Goal: Transaction & Acquisition: Purchase product/service

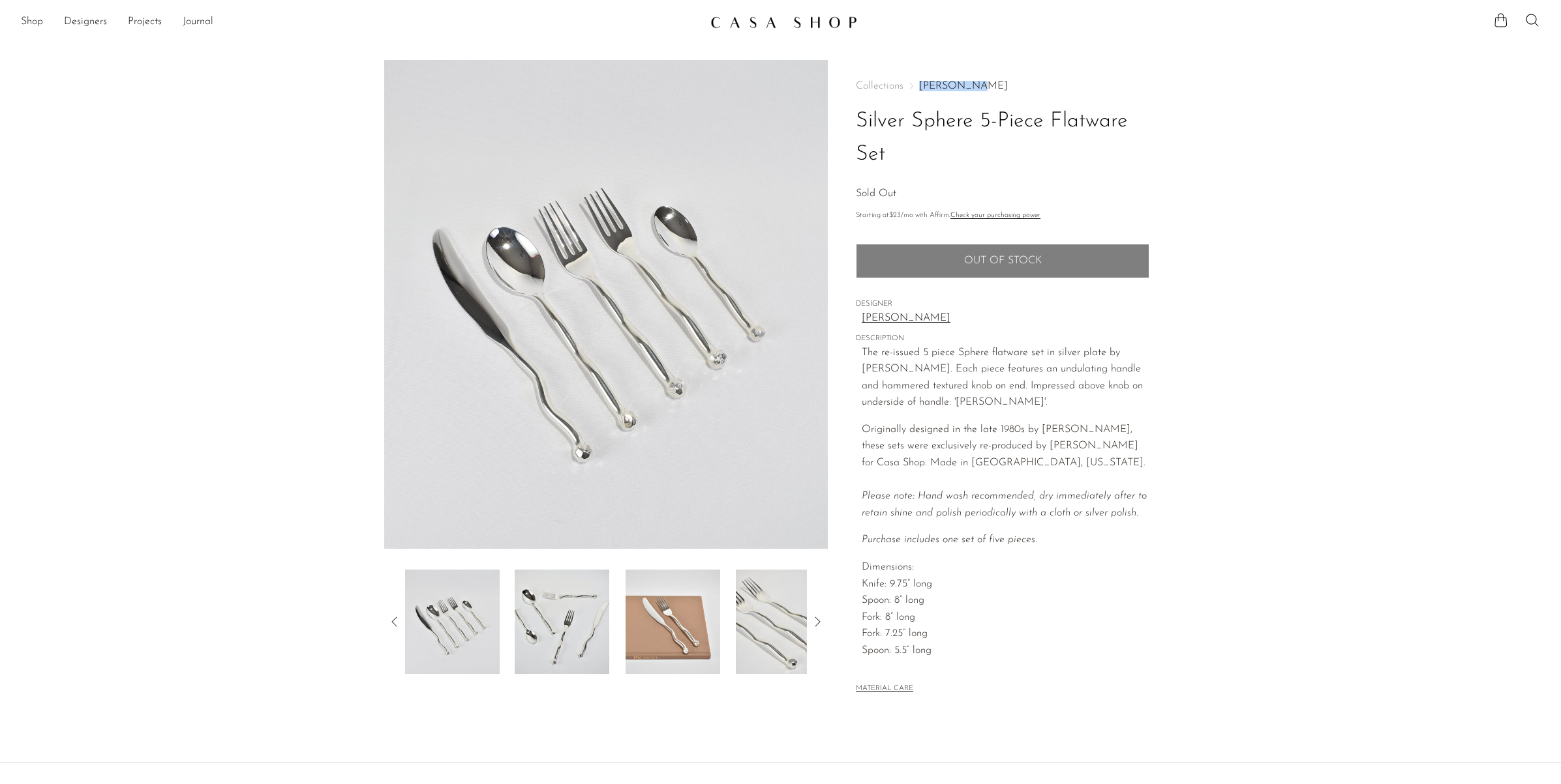
drag, startPoint x: 975, startPoint y: 87, endPoint x: 917, endPoint y: 88, distance: 58.0
click at [917, 88] on nav "Collections Izabel Lam" at bounding box center [1002, 85] width 294 height 10
copy nav "[PERSON_NAME]"
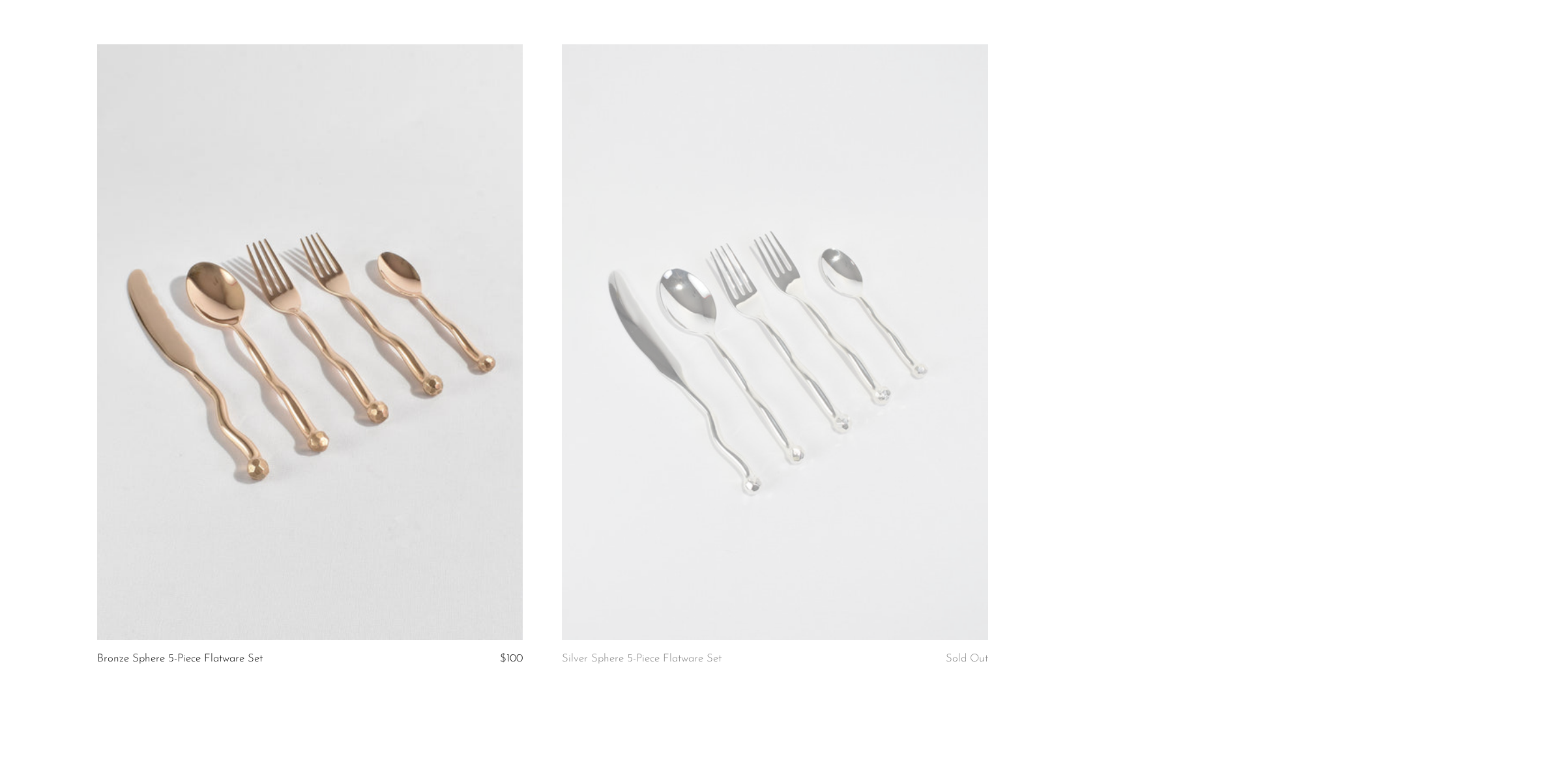
scroll to position [269, 0]
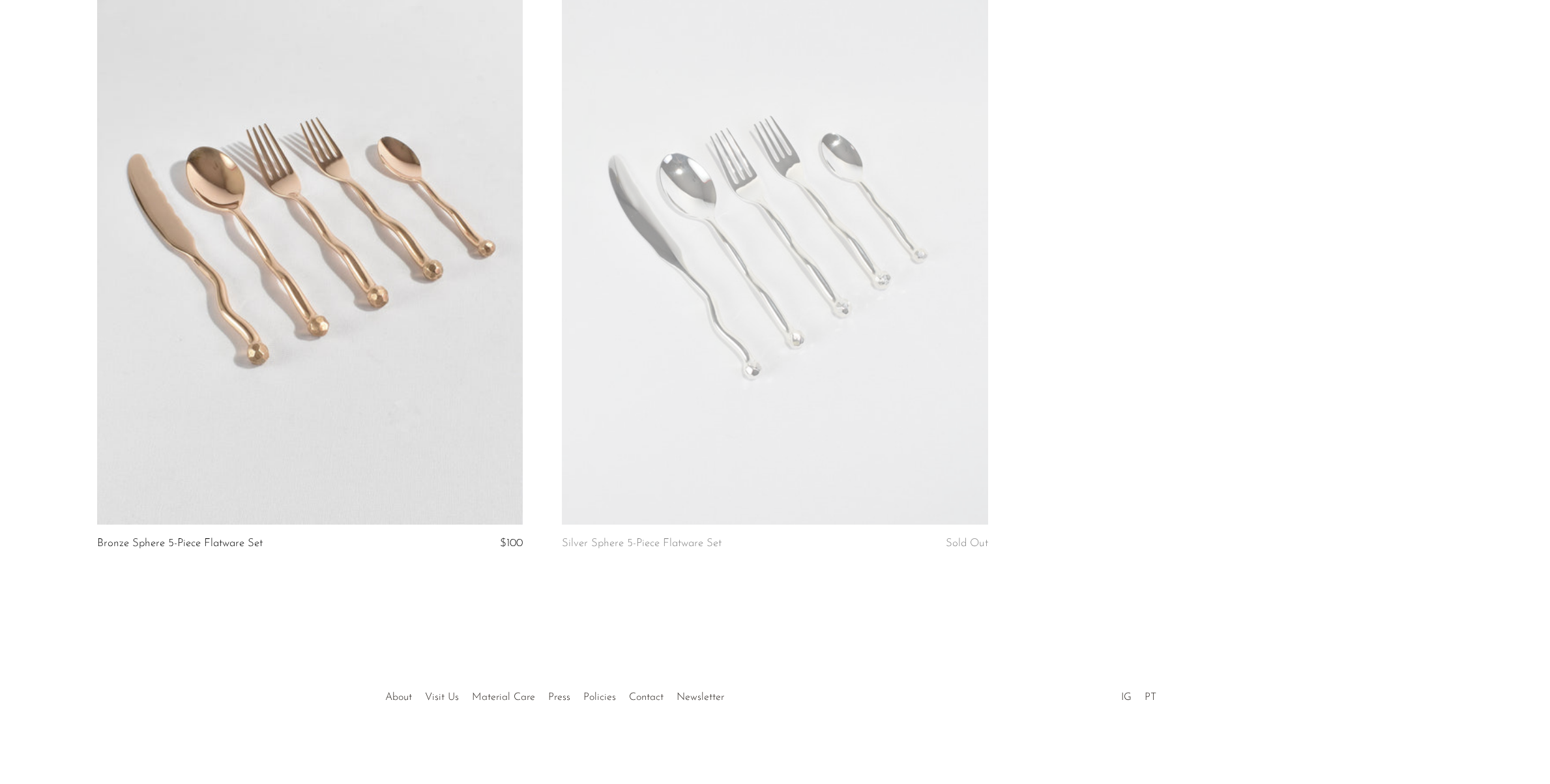
click at [399, 403] on link at bounding box center [310, 227] width 426 height 597
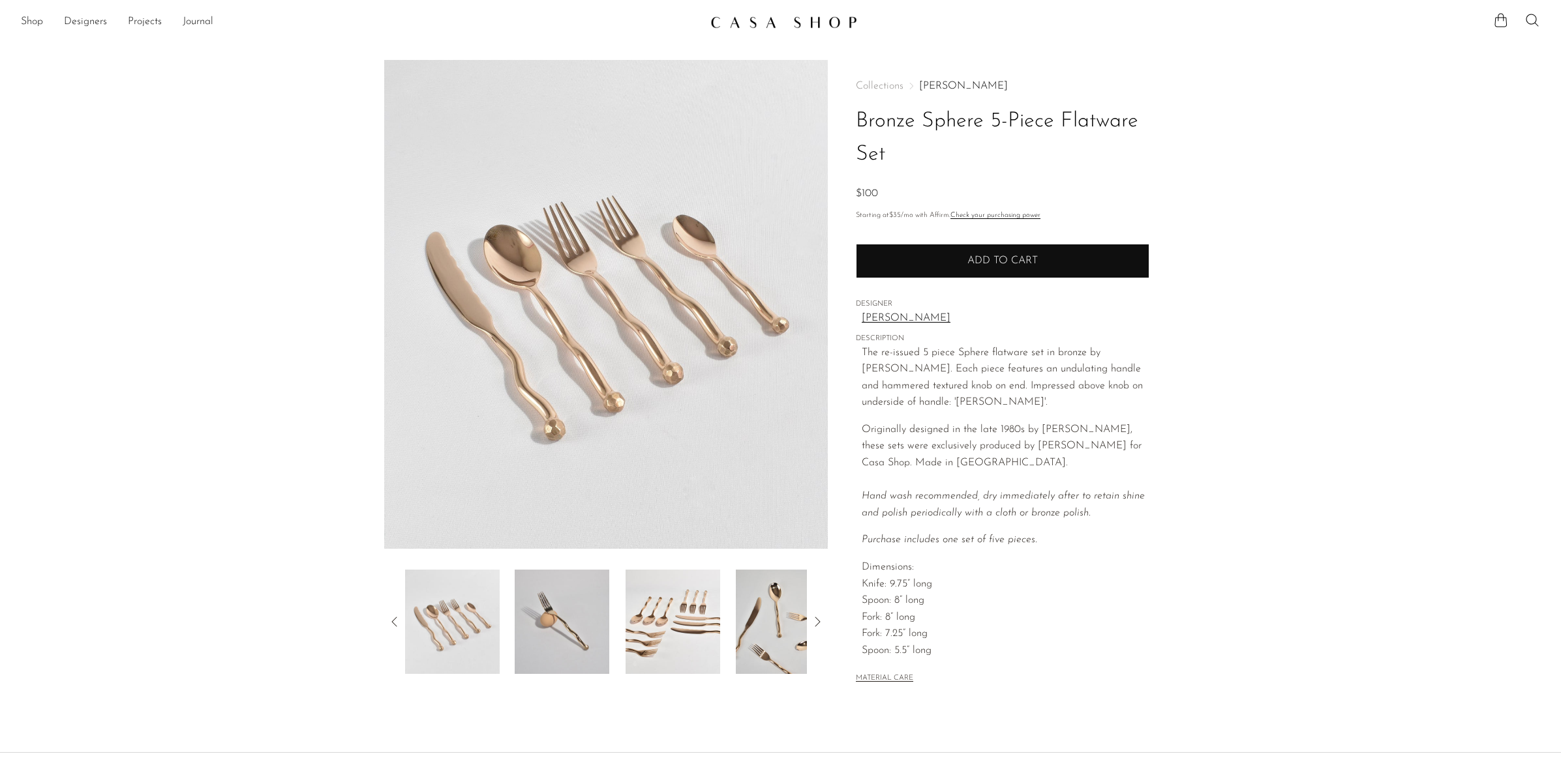
click at [1041, 262] on button "Add to cart" at bounding box center [1002, 260] width 294 height 34
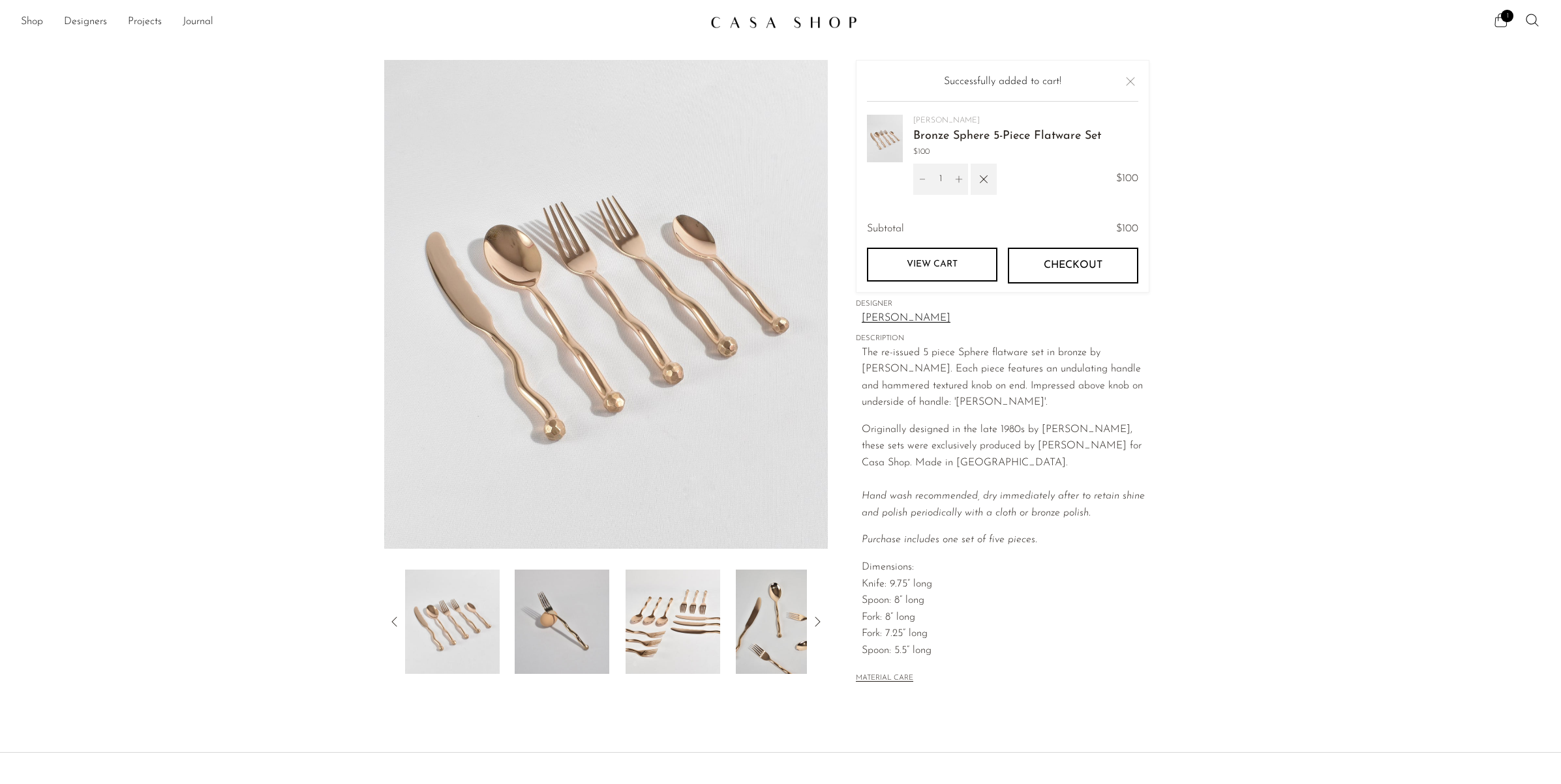
click at [1498, 20] on icon at bounding box center [1501, 20] width 13 height 13
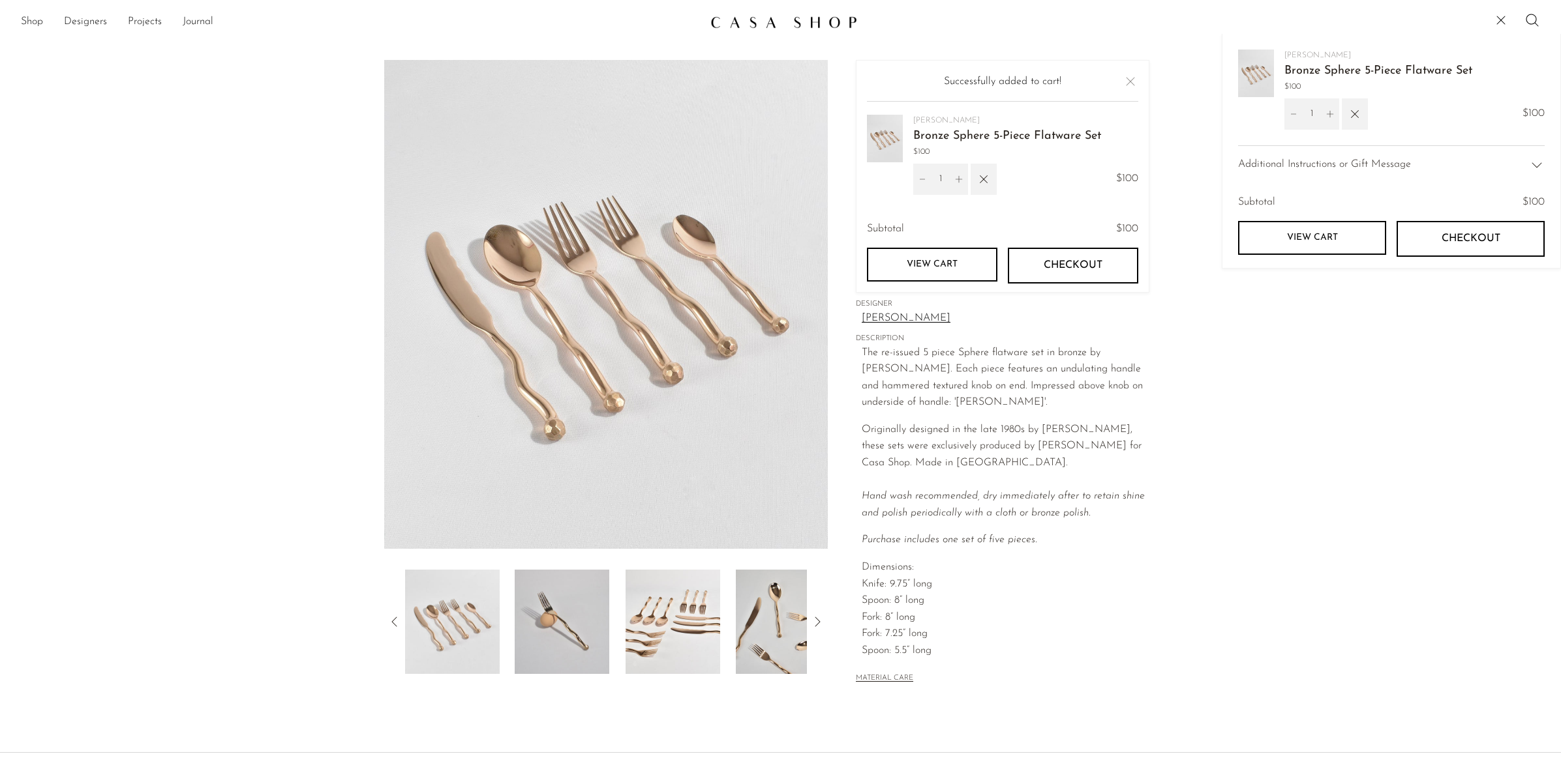
click at [1014, 201] on div "Izabel Lam Bronze Sphere 5-Piece Flatware Set $100 1 $100" at bounding box center [1002, 162] width 271 height 96
click at [981, 180] on icon "button" at bounding box center [983, 179] width 14 height 14
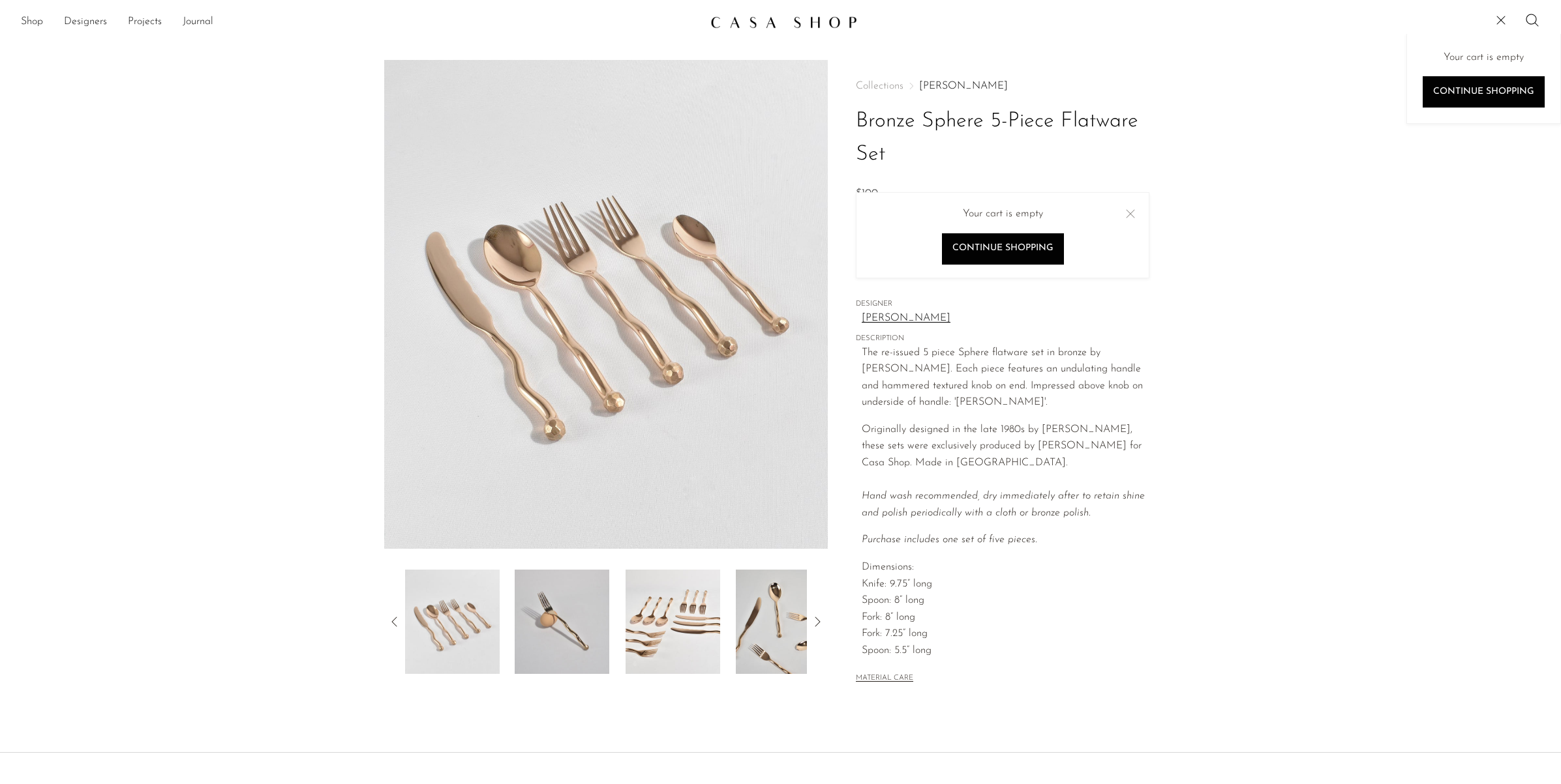
click at [1130, 216] on button "Close" at bounding box center [1131, 214] width 16 height 16
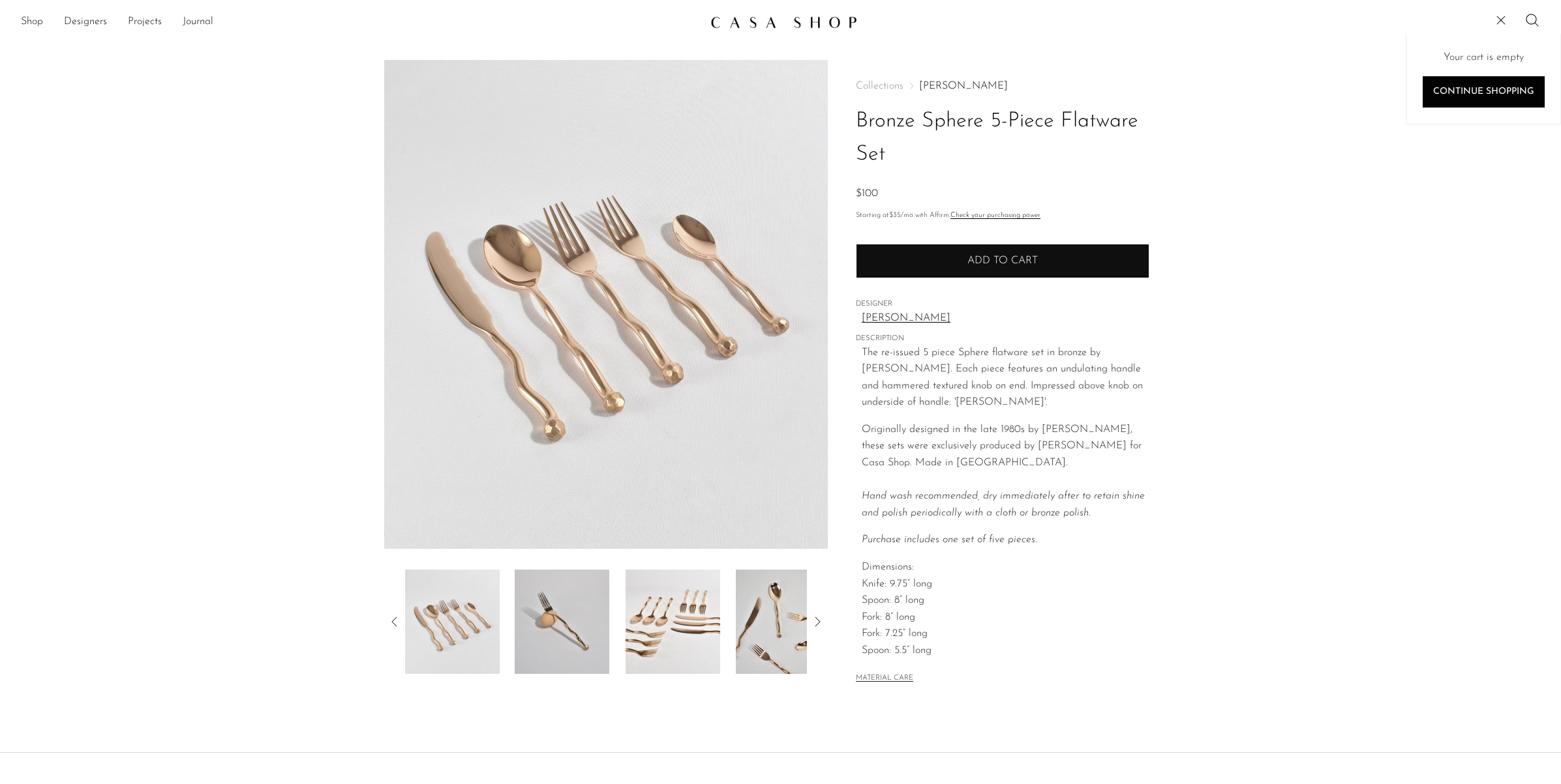
click at [1044, 258] on button "Add to cart" at bounding box center [1002, 260] width 294 height 34
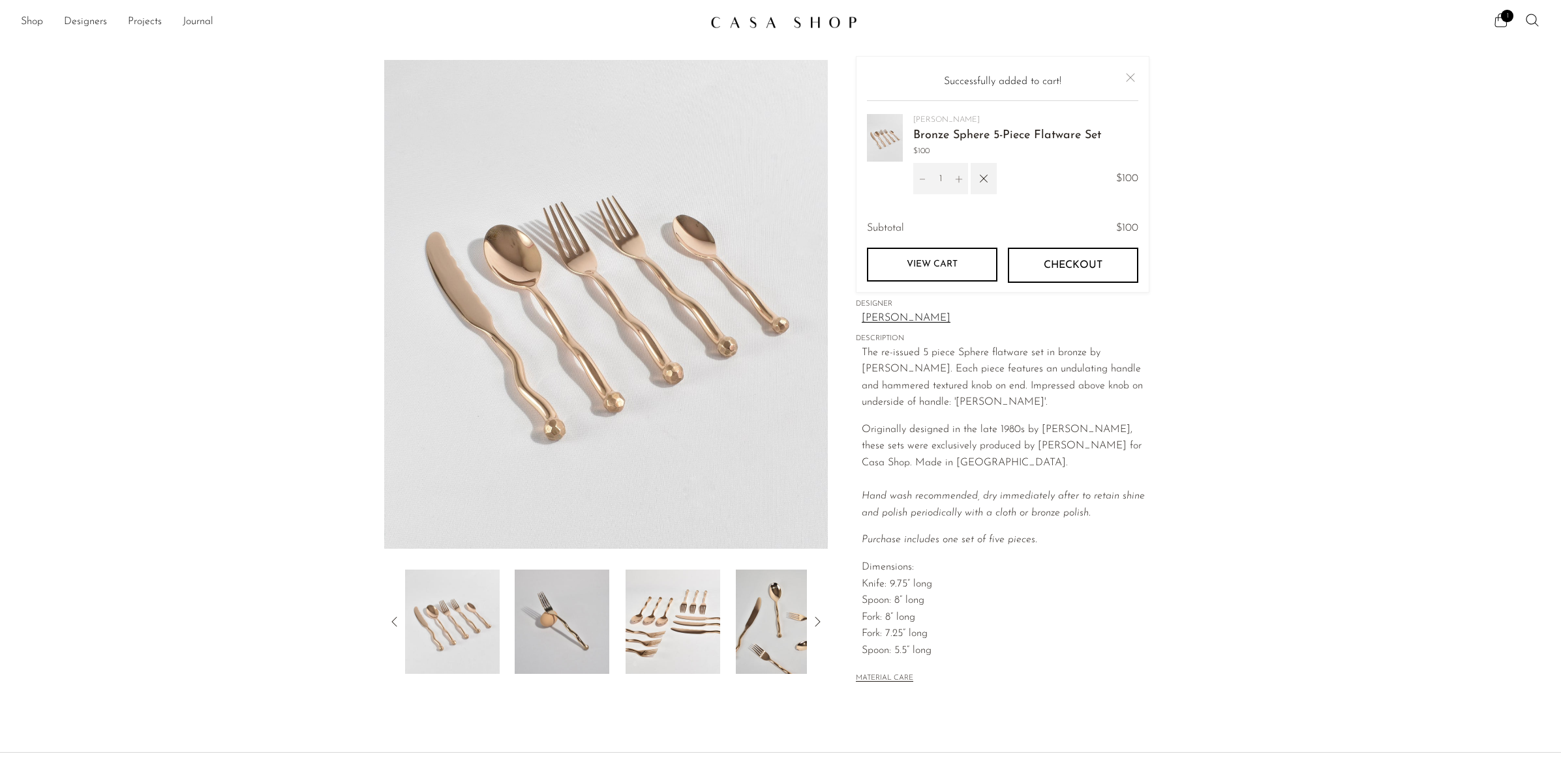
click at [961, 179] on icon "Increment" at bounding box center [959, 179] width 9 height 9
type input "2"
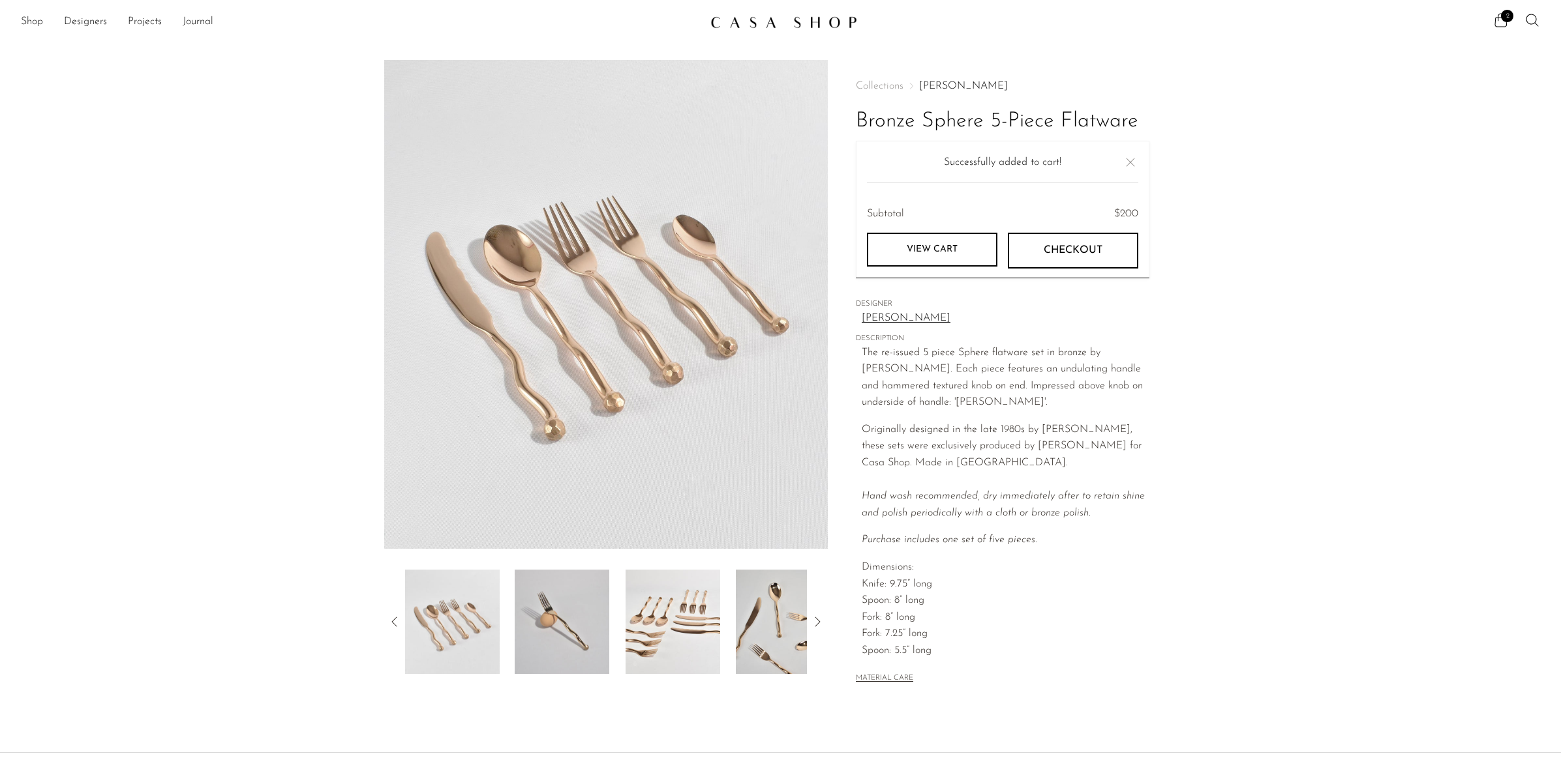
click at [1136, 164] on button "Close" at bounding box center [1131, 162] width 16 height 16
click at [1499, 19] on icon at bounding box center [1501, 20] width 16 height 16
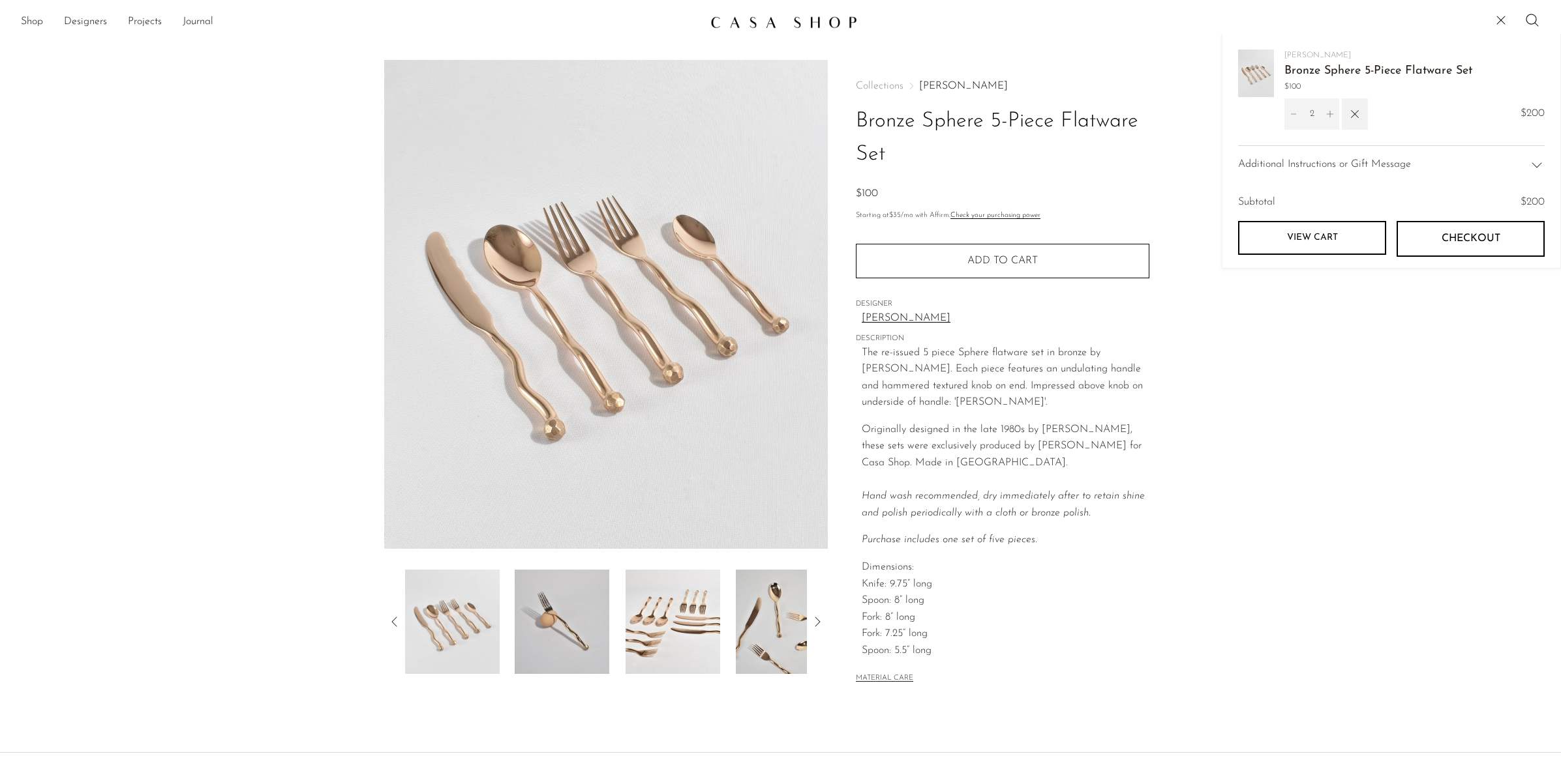
click at [1331, 116] on icon "Increment" at bounding box center [1330, 114] width 9 height 9
type input "3"
click at [1328, 112] on icon "Increment" at bounding box center [1330, 114] width 9 height 9
type input "4"
click at [1330, 114] on icon "Increment" at bounding box center [1330, 114] width 6 height 6
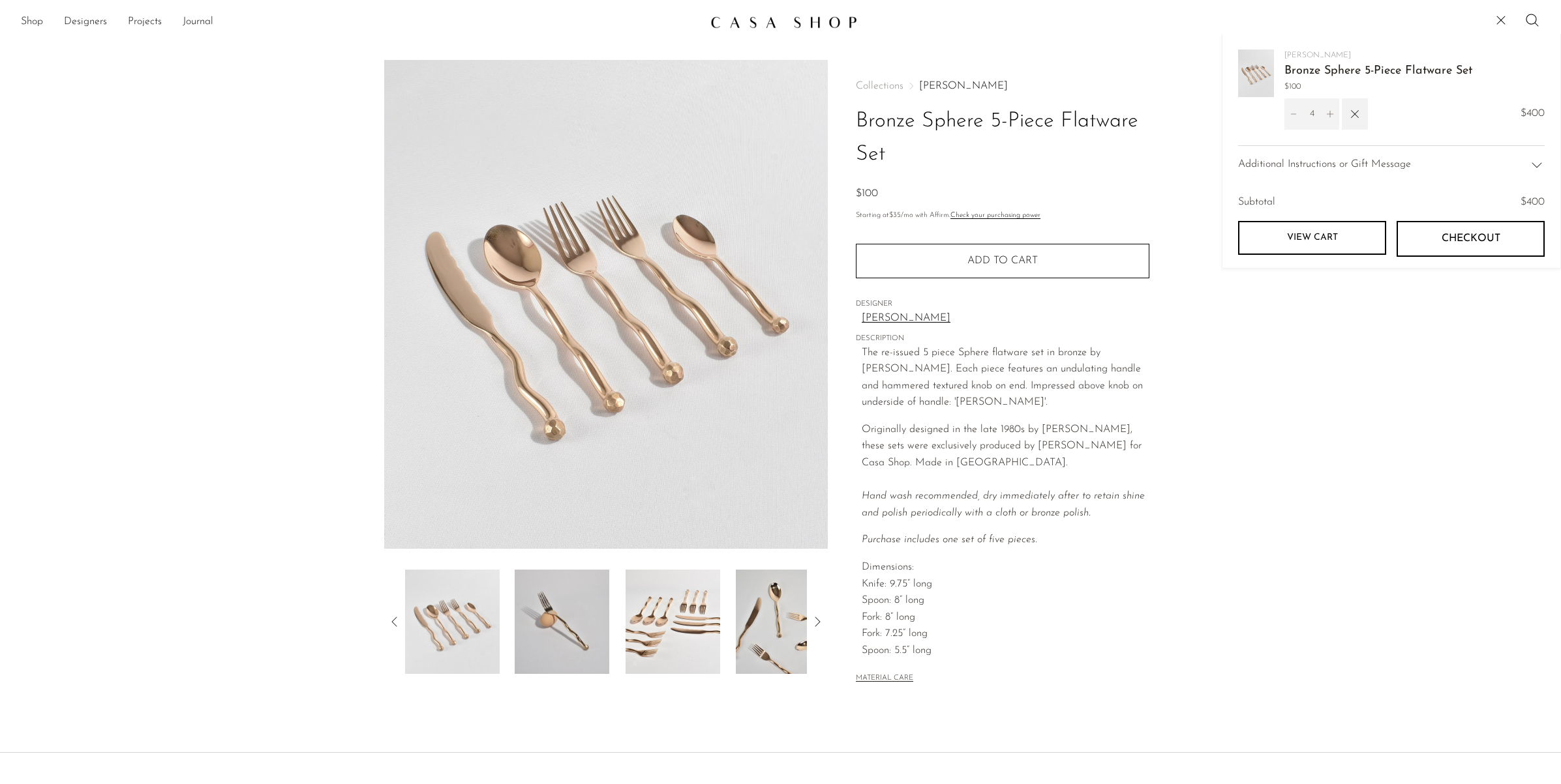
type input "5"
click at [1327, 114] on icon "Increment" at bounding box center [1330, 114] width 6 height 6
type input "6"
click at [1329, 117] on icon "Increment" at bounding box center [1330, 114] width 9 height 9
type input "7"
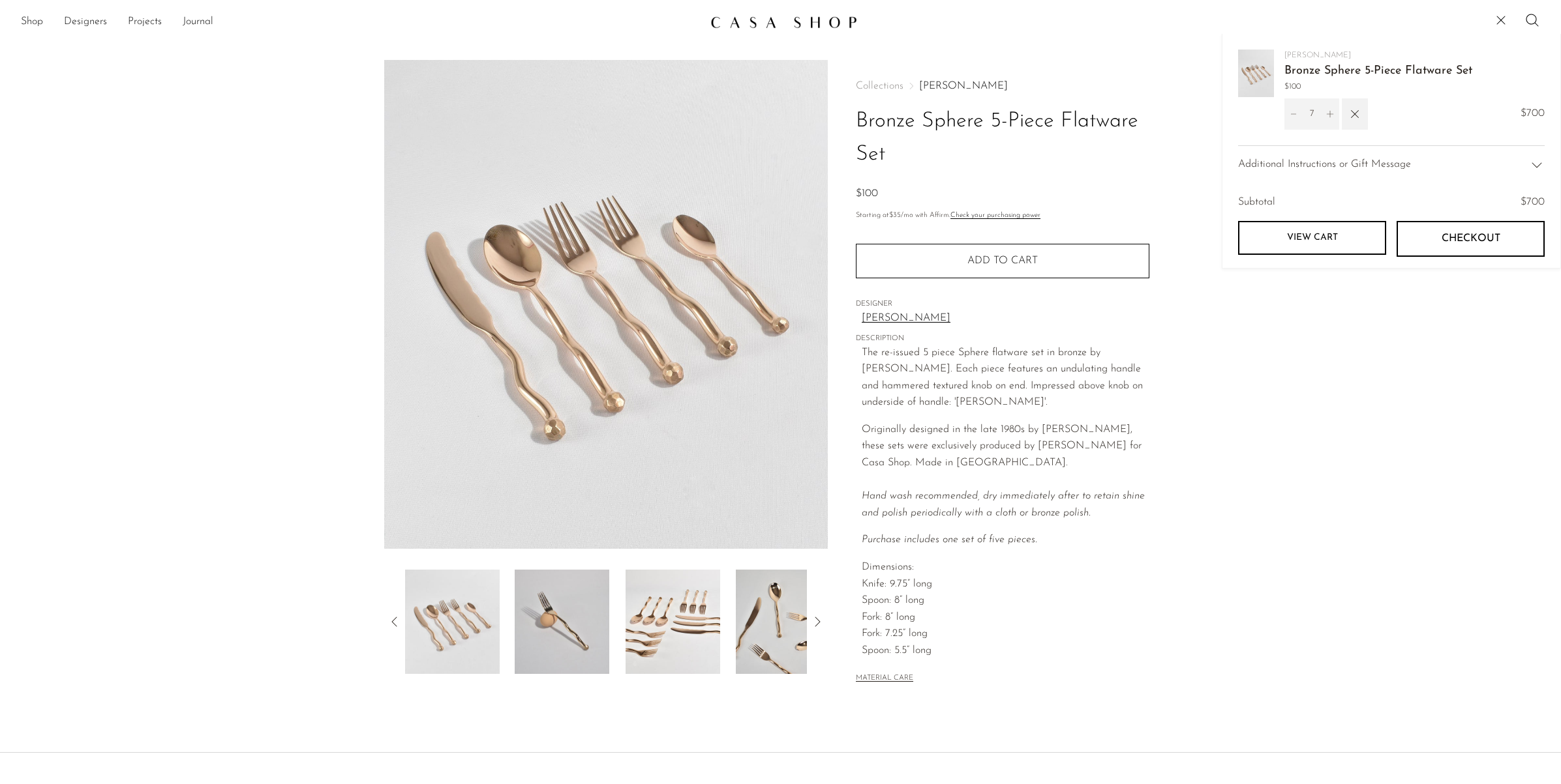
click at [1328, 114] on icon "Increment" at bounding box center [1330, 114] width 6 height 6
type input "8"
click at [1173, 185] on div "Collections Izabel Lam Bronze Sphere 5-Piece Flatware Set $100 Starting at $35 …" at bounding box center [1001, 384] width 349 height 647
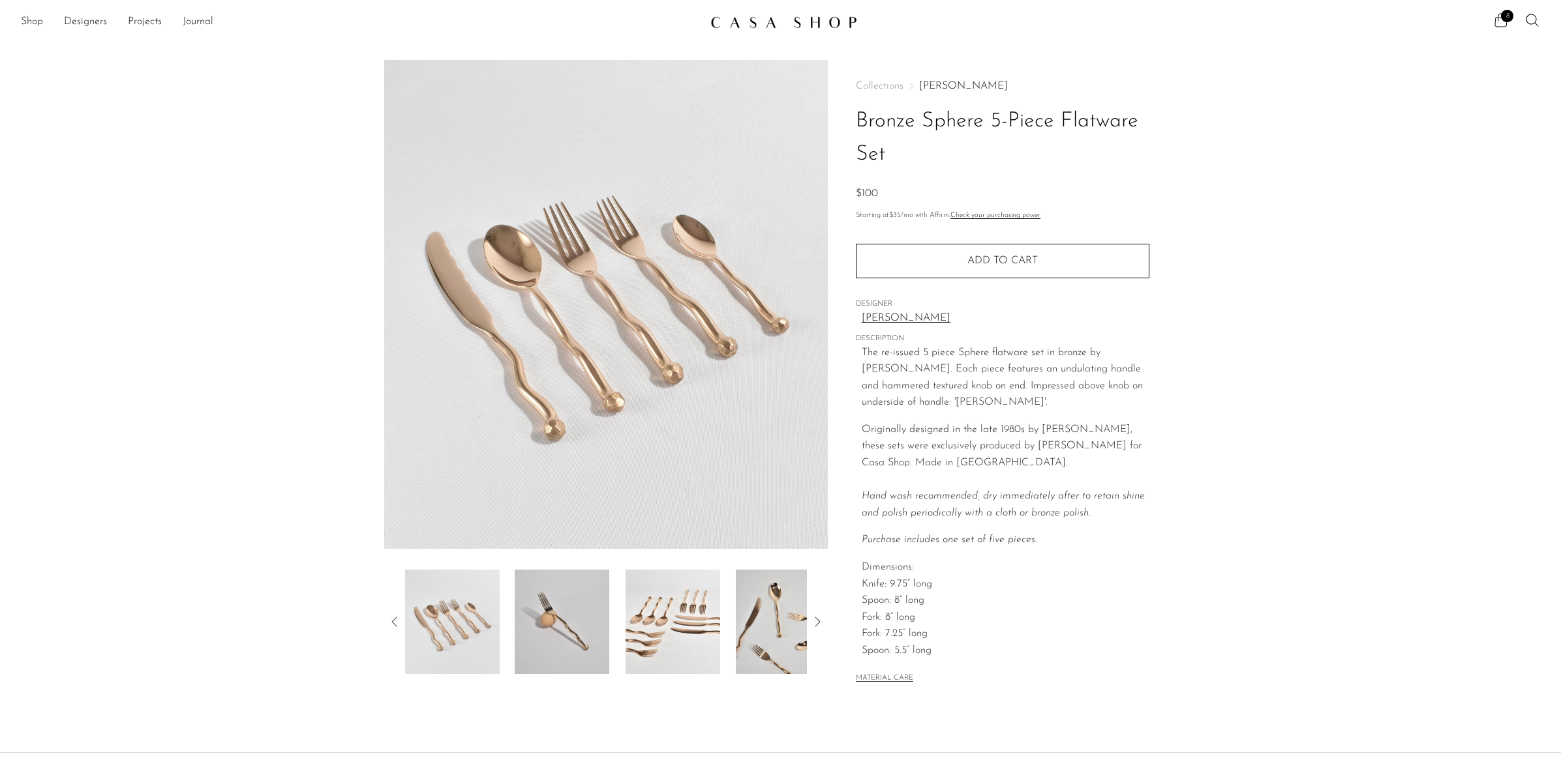
click at [1497, 21] on icon at bounding box center [1501, 20] width 16 height 16
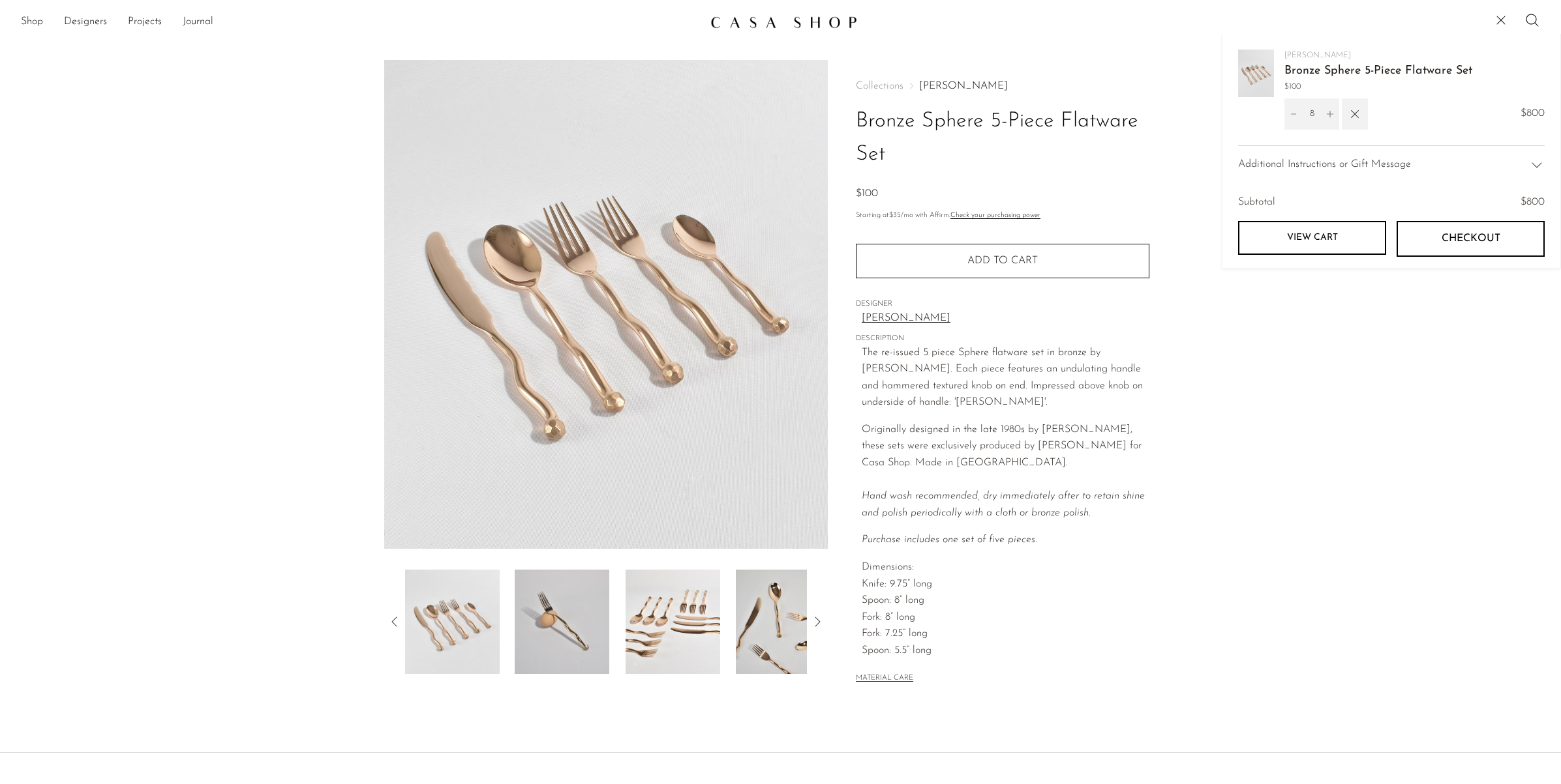
click at [1125, 142] on h1 "Bronze Sphere 5-Piece Flatware Set" at bounding box center [1002, 138] width 294 height 67
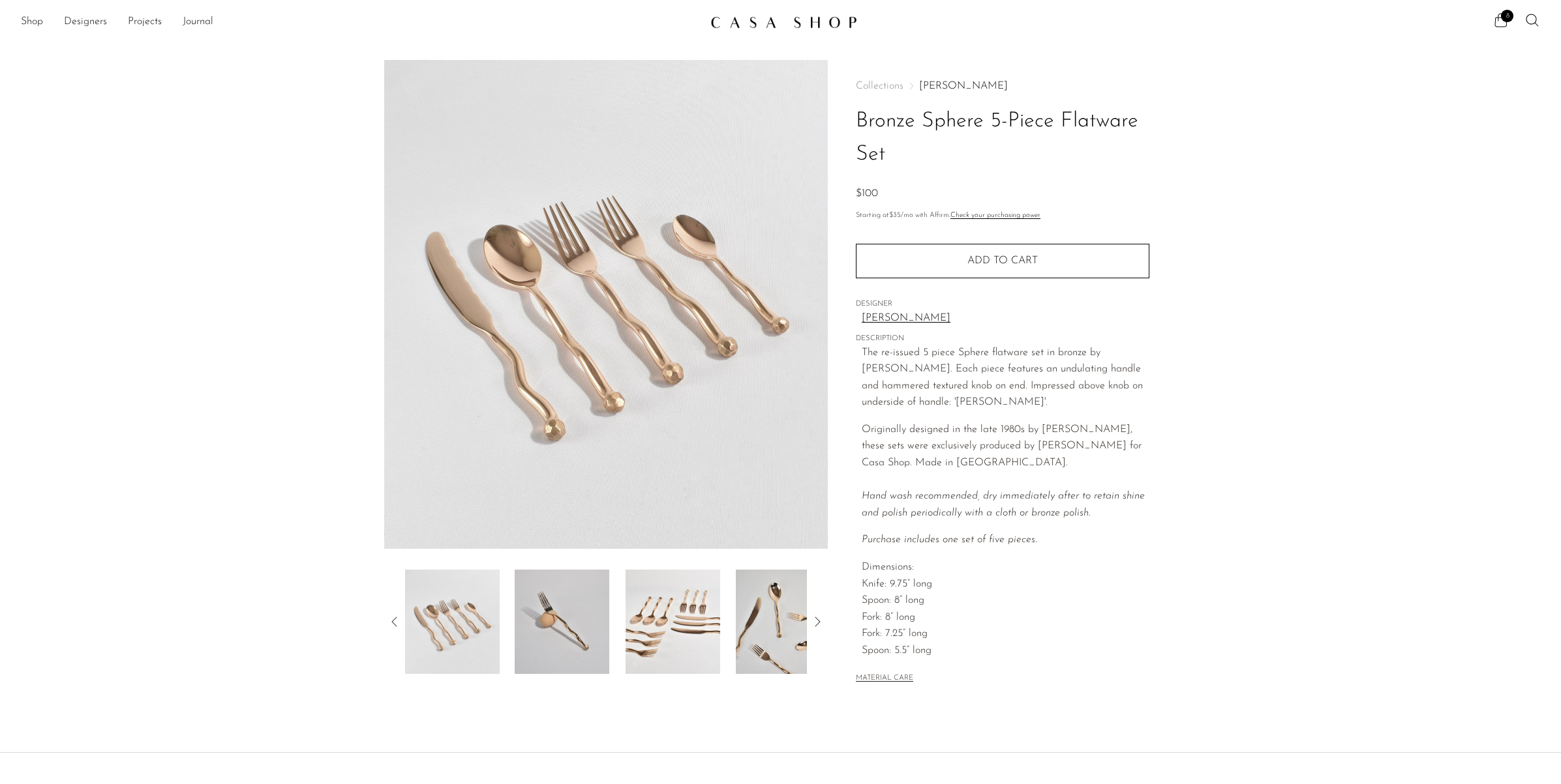
click at [760, 21] on img at bounding box center [783, 22] width 147 height 13
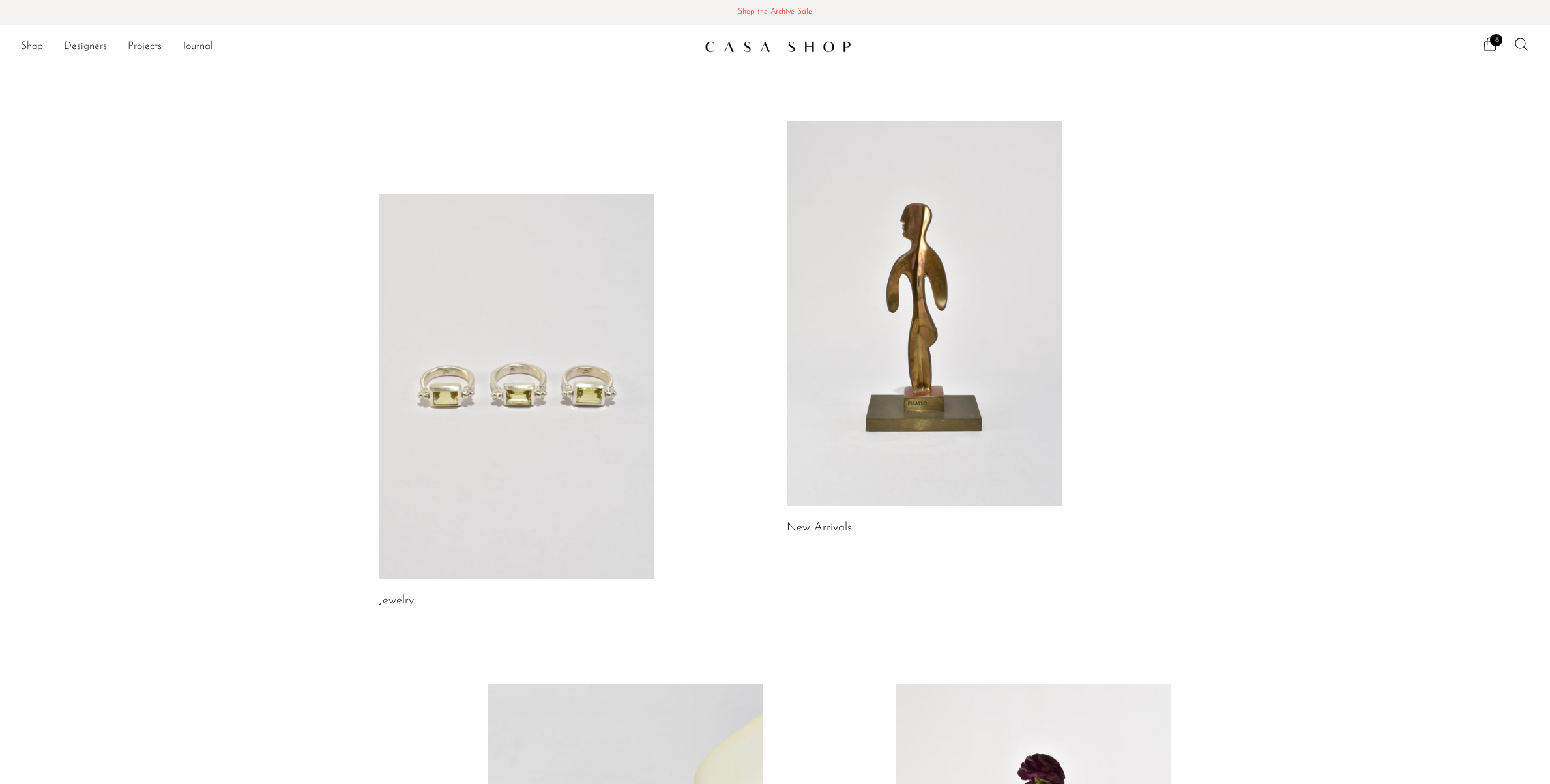
click at [567, 359] on link at bounding box center [516, 386] width 275 height 385
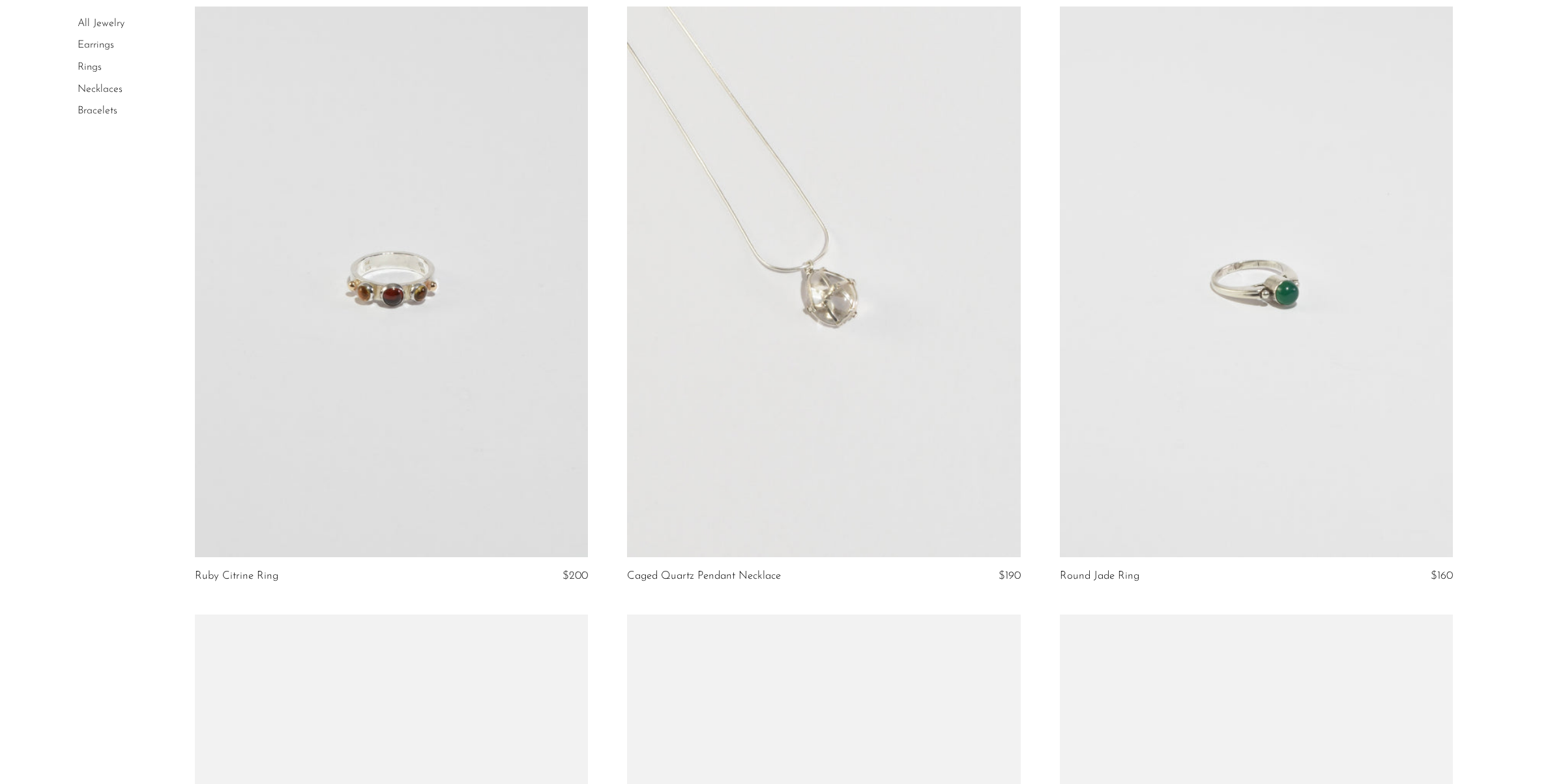
scroll to position [6212, 0]
